Goal: Task Accomplishment & Management: Complete application form

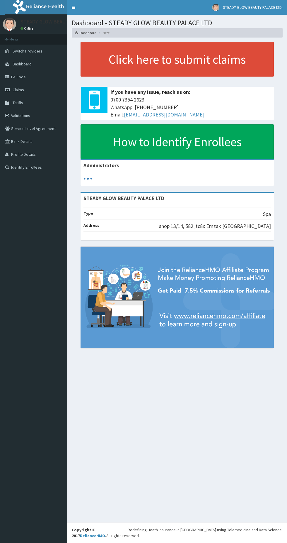
click at [36, 77] on link "PA Code" at bounding box center [33, 76] width 67 height 13
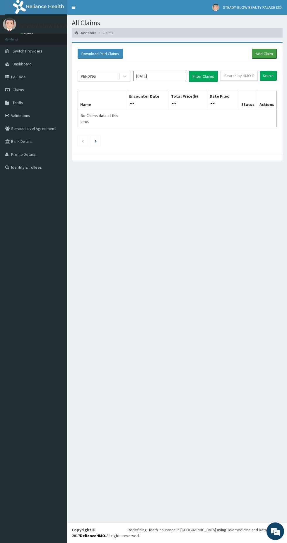
click at [261, 55] on link "Add Claim" at bounding box center [264, 54] width 25 height 10
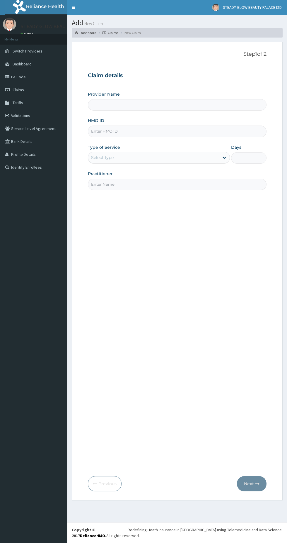
click at [201, 102] on input "Provider Name" at bounding box center [177, 104] width 179 height 11
click at [169, 104] on input "Provider Name" at bounding box center [177, 104] width 179 height 11
click at [157, 103] on input "Provider Name" at bounding box center [177, 104] width 179 height 11
type input "STEADY GLOW BEAUTY PALACE LTD"
type input "1"
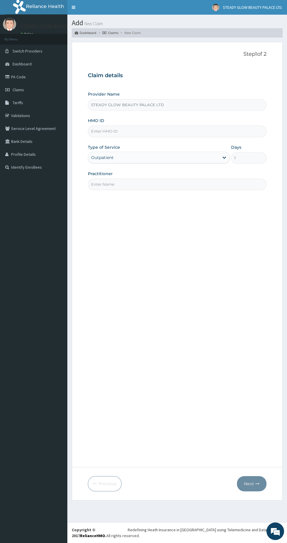
click at [107, 106] on input "STEADY GLOW BEAUTY PALACE LTD" at bounding box center [177, 104] width 179 height 11
click at [167, 131] on input "HMO ID" at bounding box center [177, 130] width 179 height 11
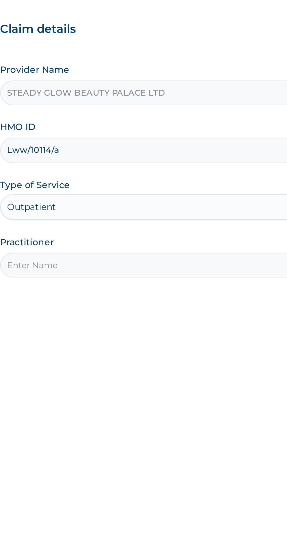
type input "Lww/10114/a"
click at [164, 183] on input "Practitioner" at bounding box center [177, 184] width 179 height 11
type input "Steady glow"
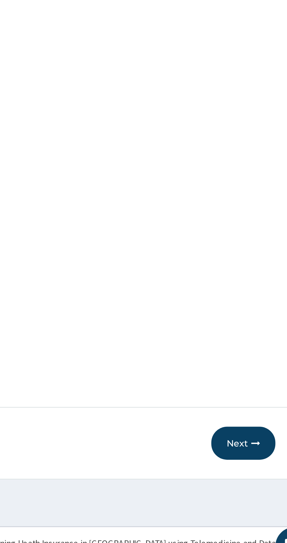
click at [256, 488] on button "Next" at bounding box center [252, 483] width 30 height 15
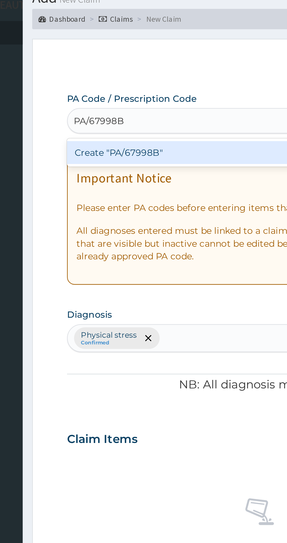
click at [151, 94] on div "Create "PA/67998B"" at bounding box center [147, 94] width 119 height 11
type input "PA/67998B"
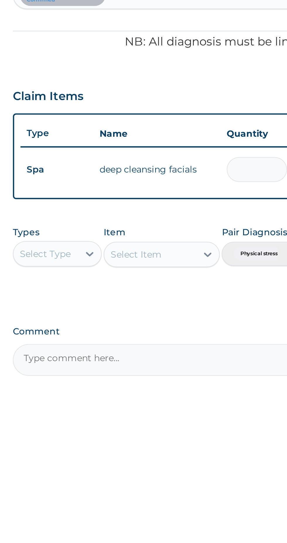
type input "0.00"
type input "1"
type input "12500.00"
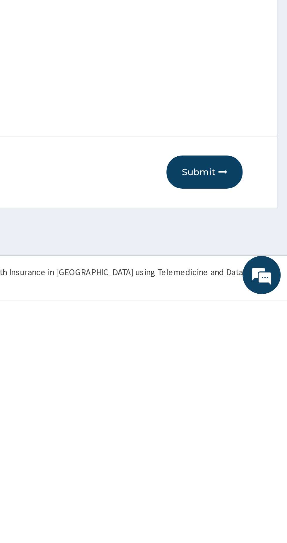
click at [252, 482] on button "Submit" at bounding box center [249, 483] width 35 height 15
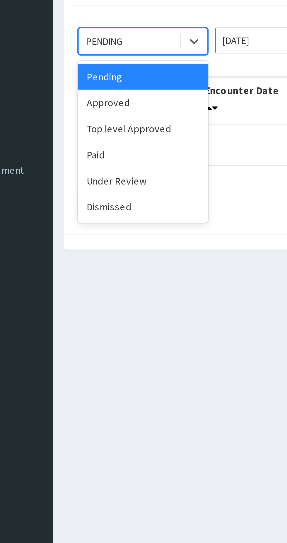
click at [117, 134] on div "Under Review" at bounding box center [104, 133] width 53 height 11
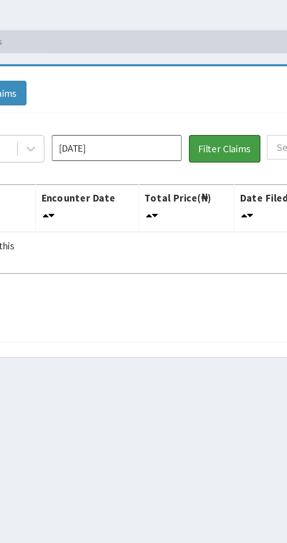
click at [205, 79] on button "Filter Claims" at bounding box center [203, 76] width 29 height 11
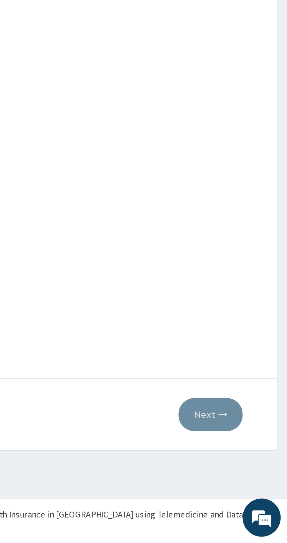
type input "STEADY GLOW BEAUTY PALACE LTD"
type input "1"
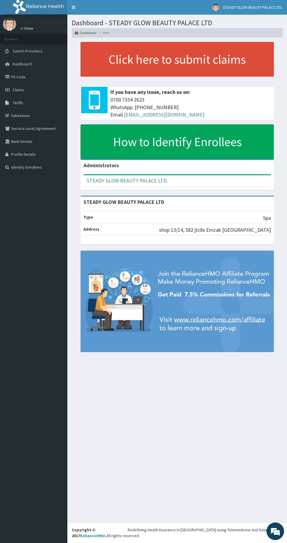
click at [48, 78] on link "PA Code" at bounding box center [33, 76] width 67 height 13
